Goal: Information Seeking & Learning: Learn about a topic

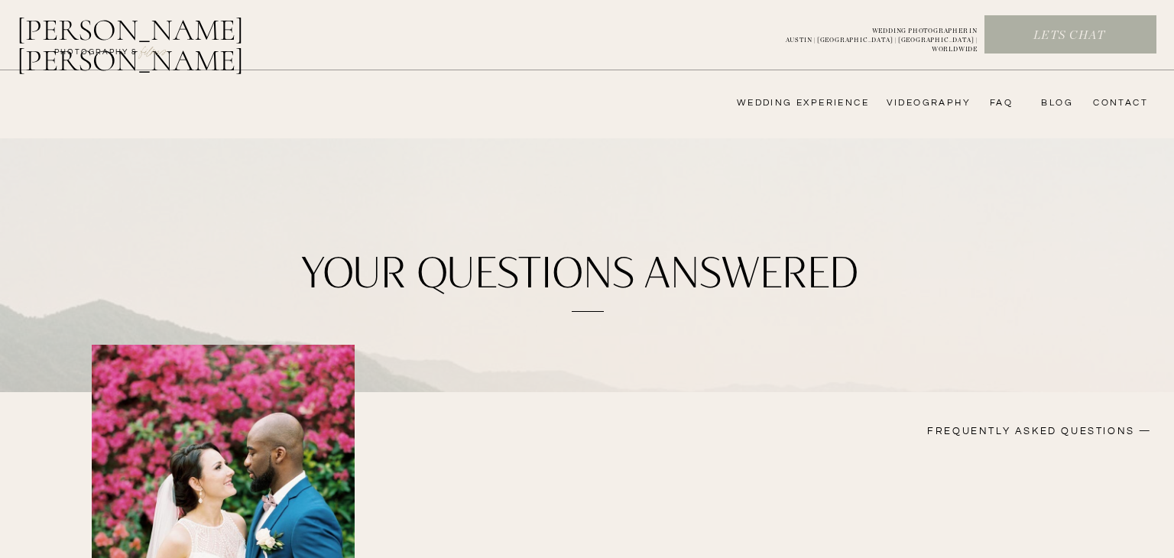
click at [1002, 100] on nav "FAQ" at bounding box center [997, 103] width 31 height 12
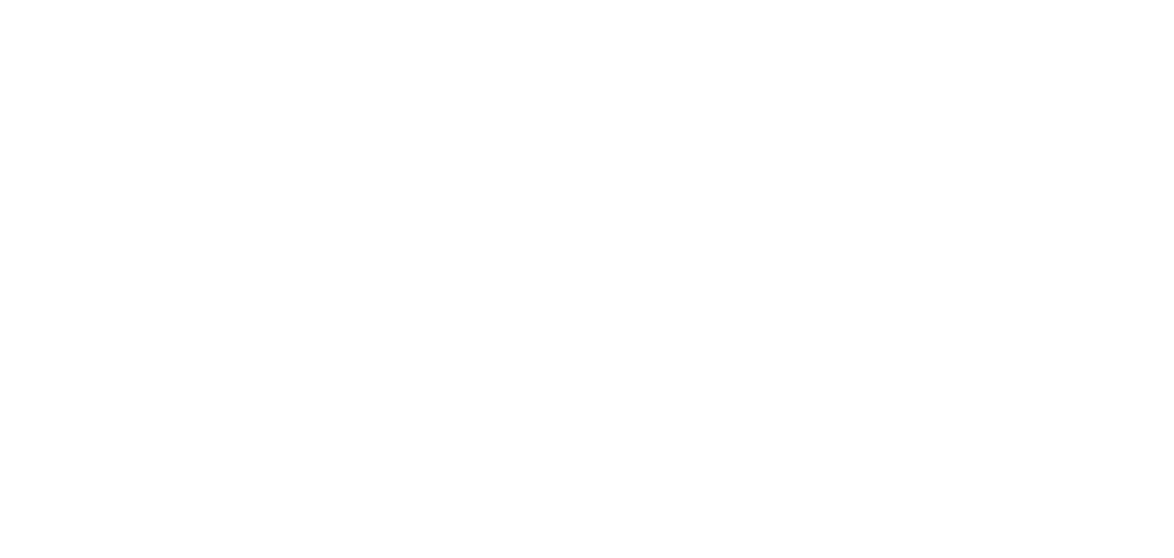
scroll to position [699, 0]
